Goal: Task Accomplishment & Management: Manage account settings

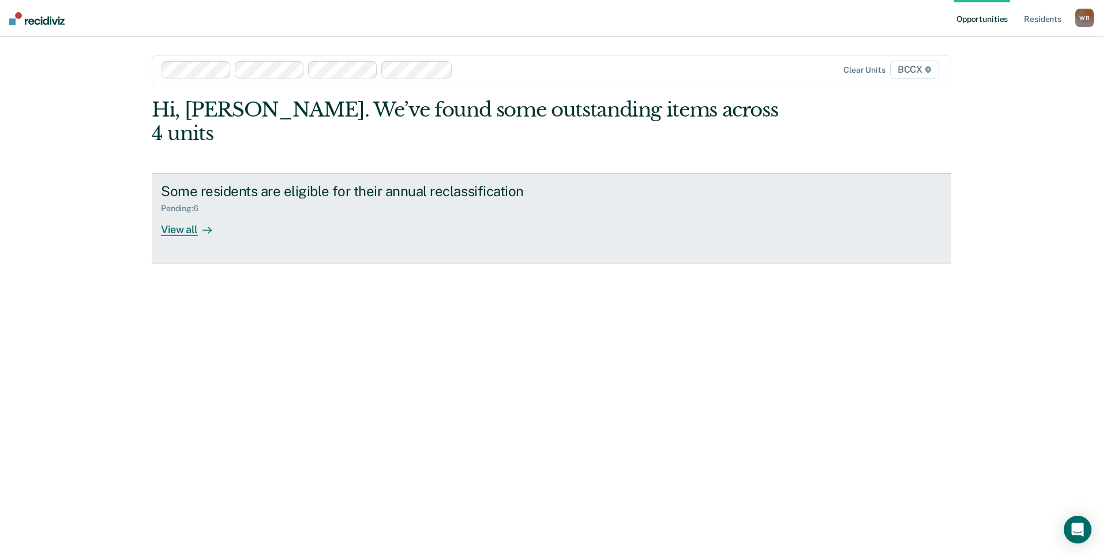
click at [200, 223] on div at bounding box center [205, 229] width 14 height 13
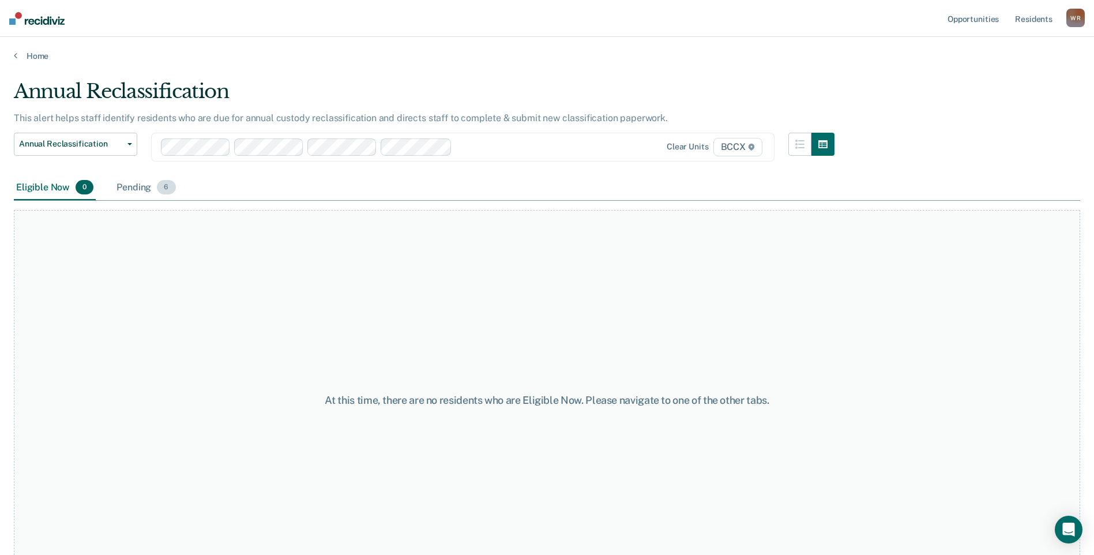
click at [139, 191] on div "Pending 6" at bounding box center [145, 187] width 63 height 25
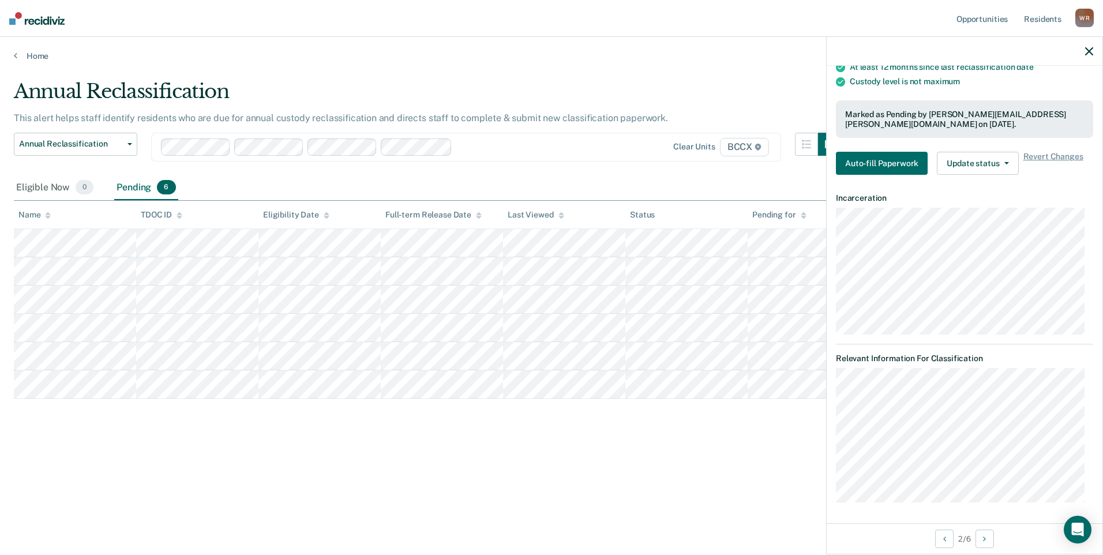
scroll to position [108, 0]
click at [996, 157] on button "Update status" at bounding box center [977, 162] width 81 height 23
click at [1013, 183] on button "Revert from Pending" at bounding box center [992, 185] width 111 height 18
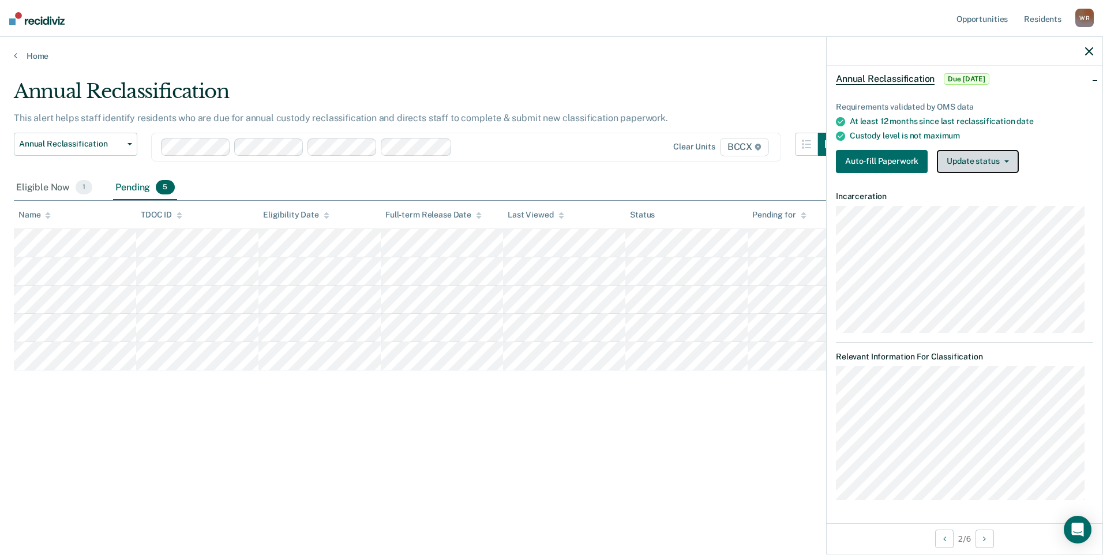
scroll to position [51, 0]
click at [1092, 54] on icon "button" at bounding box center [1089, 51] width 8 height 8
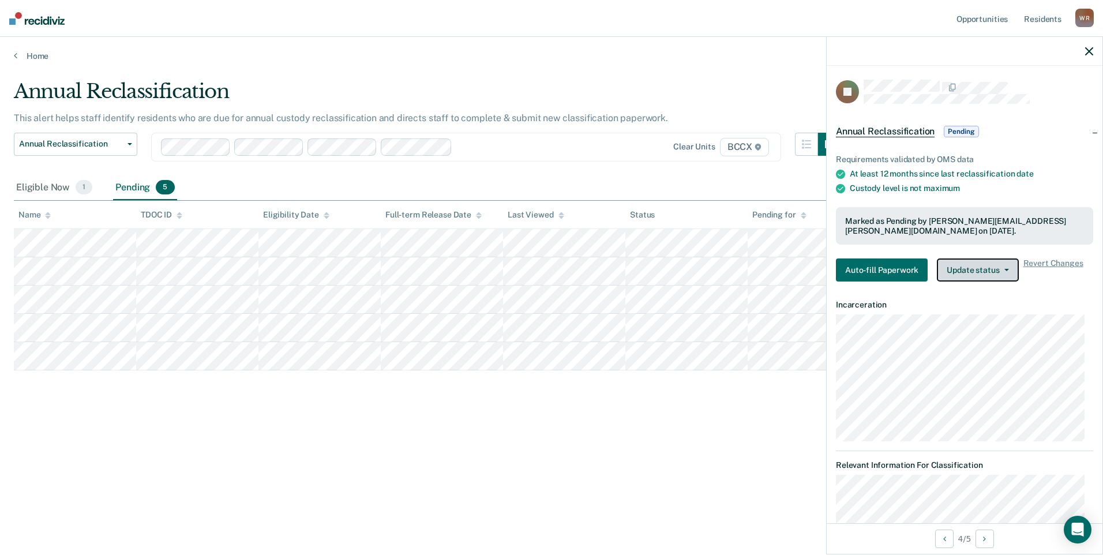
click at [999, 269] on span "button" at bounding box center [1003, 270] width 9 height 2
click at [1003, 294] on button "Revert from Pending" at bounding box center [992, 293] width 111 height 18
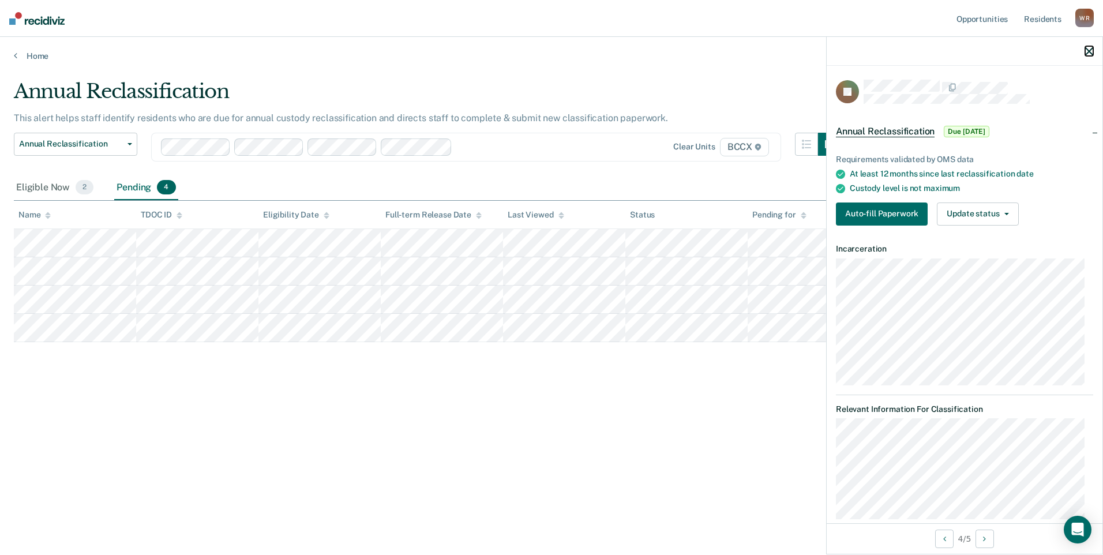
click at [1088, 51] on icon "button" at bounding box center [1089, 51] width 8 height 8
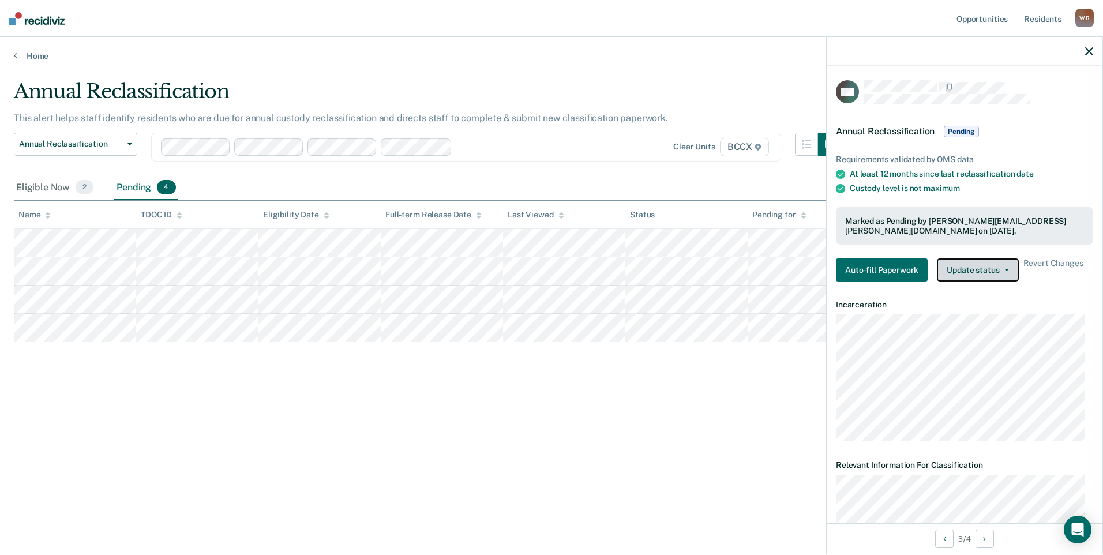
click at [999, 269] on span "button" at bounding box center [1003, 270] width 9 height 2
click at [997, 294] on button "Revert from Pending" at bounding box center [992, 293] width 111 height 18
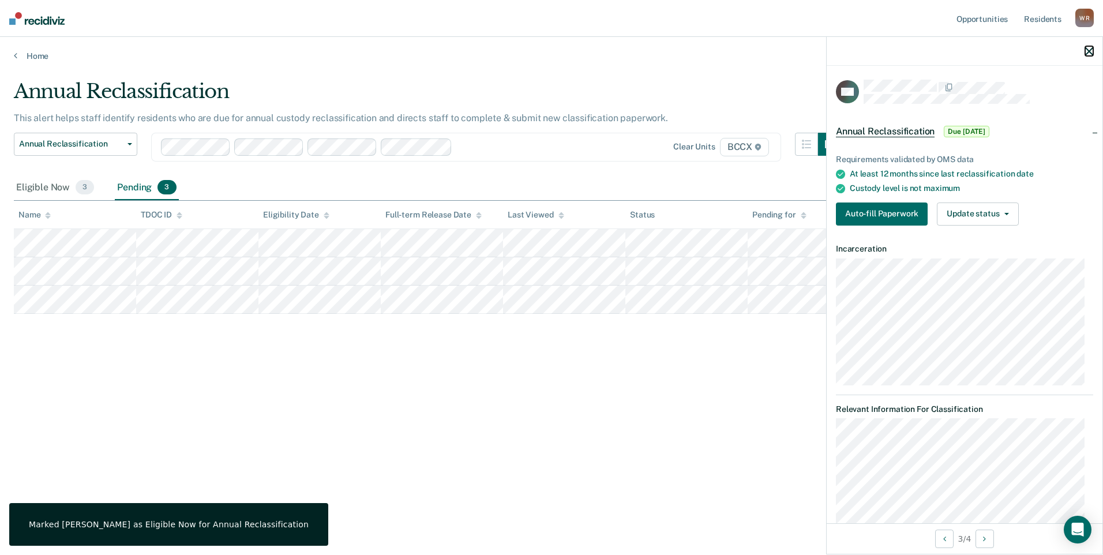
click at [1087, 54] on icon "button" at bounding box center [1089, 51] width 8 height 8
